Goal: Task Accomplishment & Management: Use online tool/utility

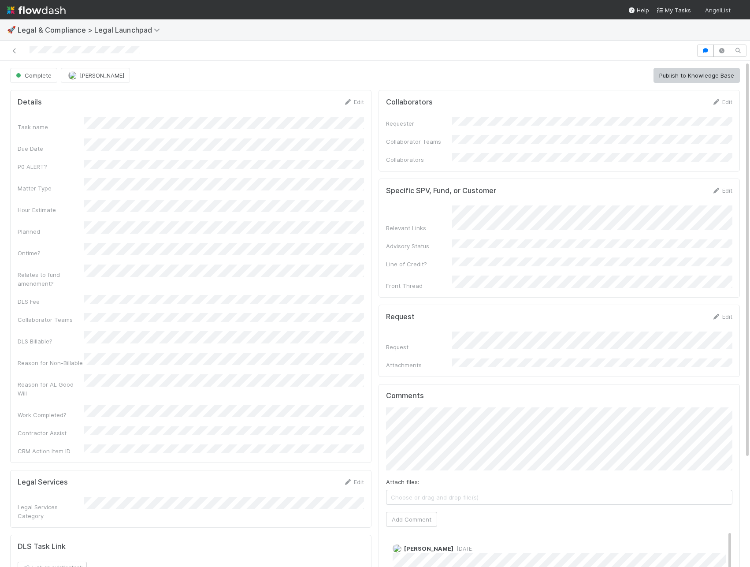
click at [723, 7] on span "AngelList" at bounding box center [718, 10] width 26 height 7
click at [707, 50] on div "AngelList" at bounding box center [718, 46] width 67 height 9
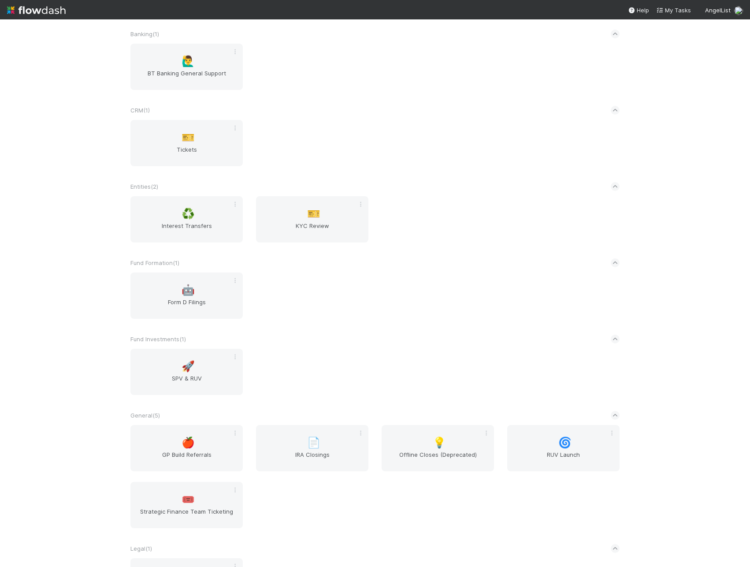
scroll to position [336, 0]
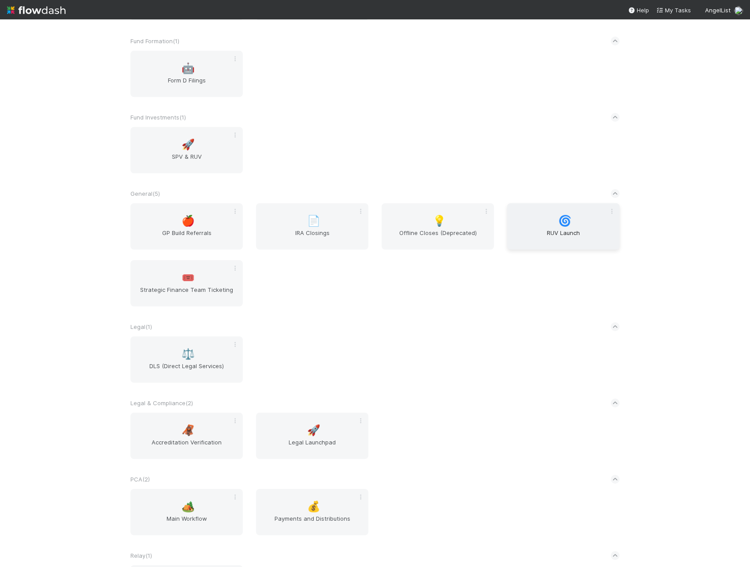
click at [555, 224] on div "🌀 RUV Launch" at bounding box center [563, 226] width 112 height 46
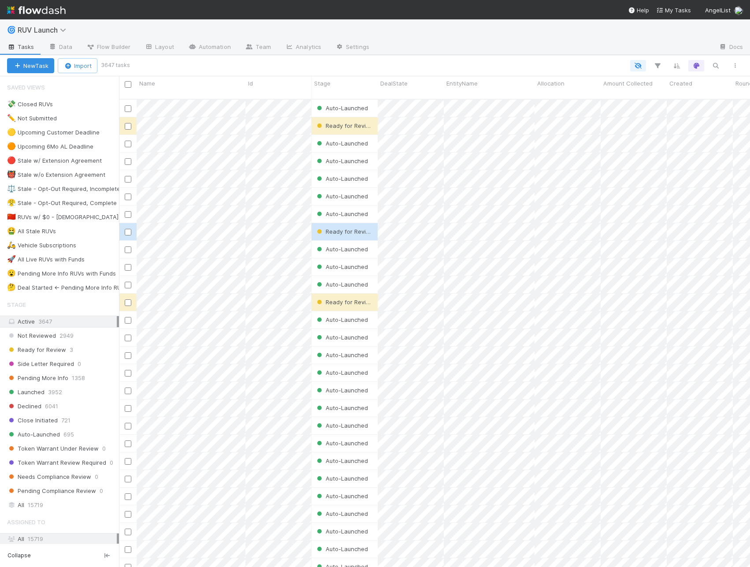
scroll to position [475, 631]
click at [53, 387] on span "3952" at bounding box center [55, 392] width 14 height 11
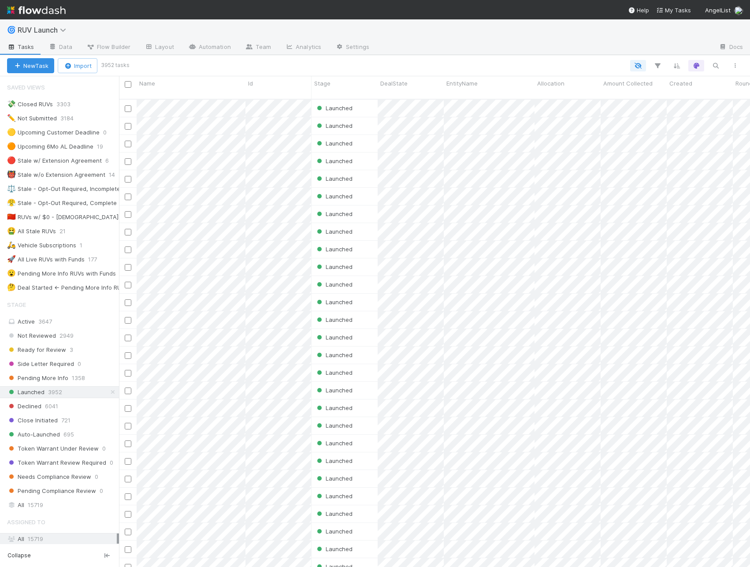
scroll to position [475, 631]
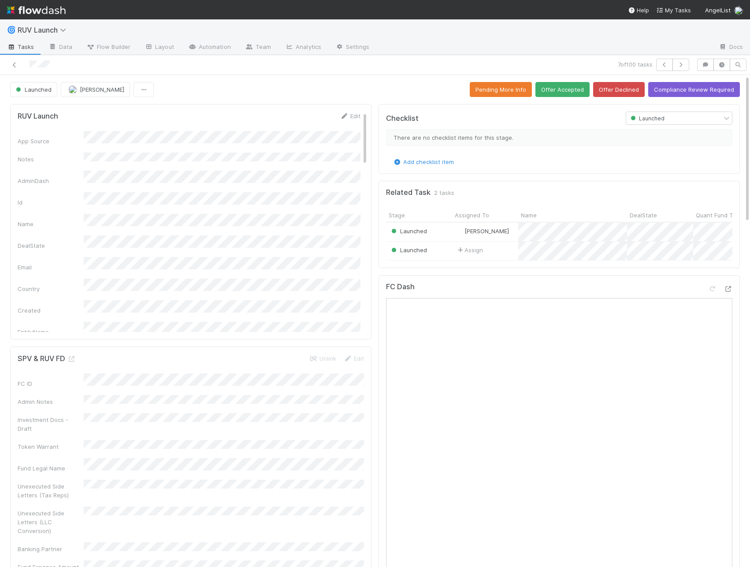
click at [244, 84] on div "Launched [PERSON_NAME] Pending More Info Offer Accepted Offer Declined Complian…" at bounding box center [375, 89] width 730 height 15
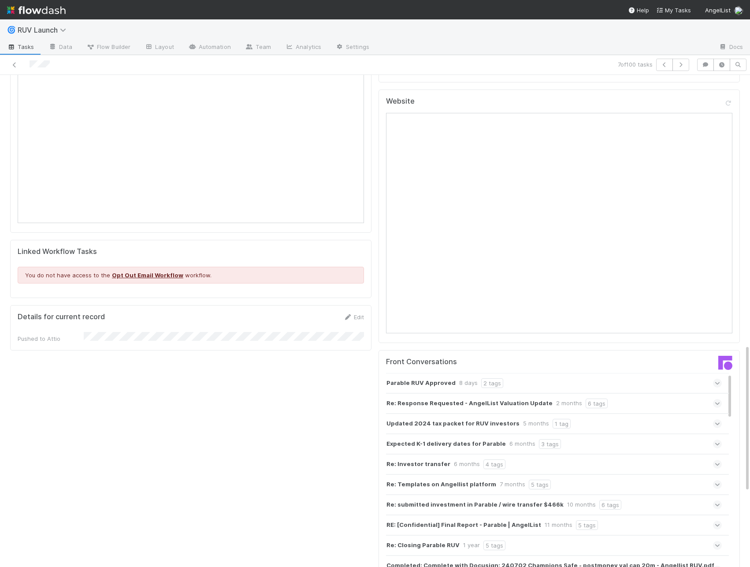
click at [437, 378] on strong "Parable RUV Approved" at bounding box center [421, 383] width 69 height 10
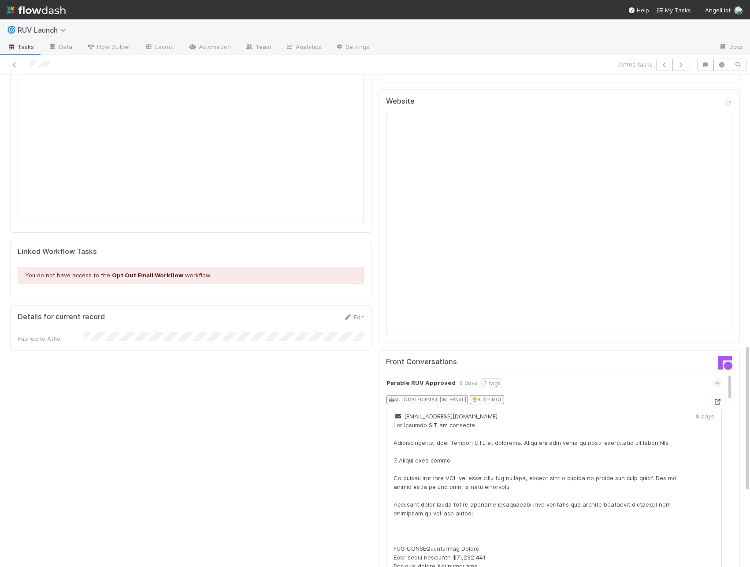
click at [716, 399] on icon at bounding box center [717, 402] width 9 height 6
